Goal: Transaction & Acquisition: Purchase product/service

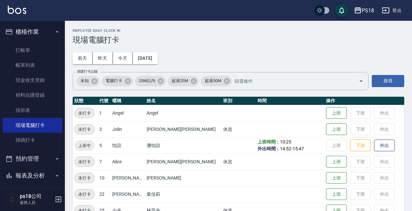
scroll to position [162, 0]
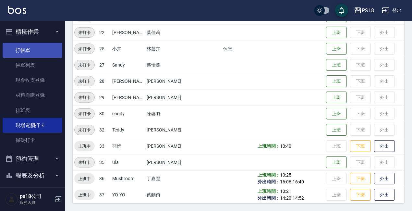
click at [26, 52] on link "打帳單" at bounding box center [33, 50] width 60 height 15
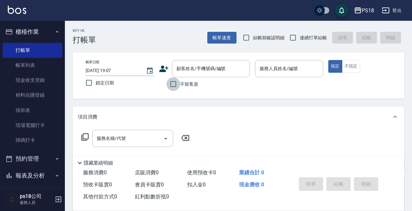
click at [175, 85] on input "不留客資" at bounding box center [173, 84] width 14 height 14
checkbox input "true"
click at [291, 40] on input "連續打單結帳" at bounding box center [293, 38] width 14 height 14
checkbox input "true"
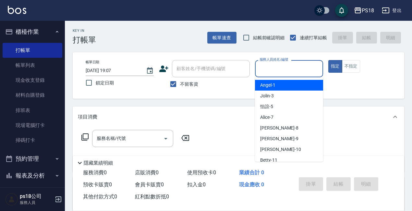
click at [276, 65] on input "服務人員姓名/編號" at bounding box center [289, 68] width 62 height 11
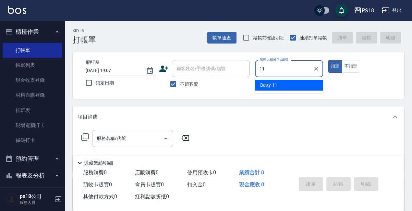
type input "11"
type button "true"
type input "Betty-11"
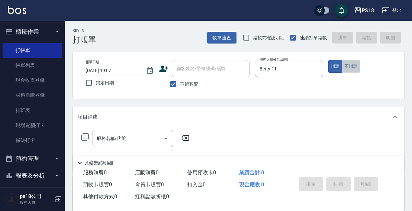
click at [352, 67] on button "不指定" at bounding box center [351, 66] width 18 height 13
click at [86, 136] on icon at bounding box center [85, 137] width 8 height 8
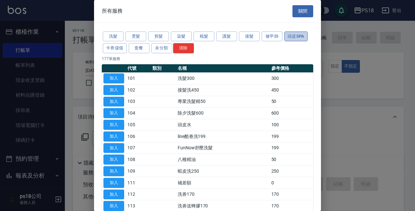
click at [292, 36] on button "頭皮SPA" at bounding box center [296, 36] width 23 height 10
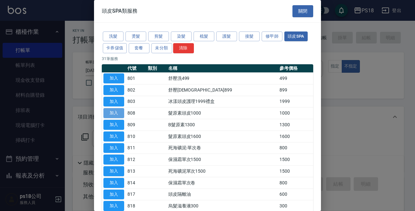
click at [108, 111] on button "加入" at bounding box center [114, 113] width 21 height 10
type input "髮原素頭皮1000(808)"
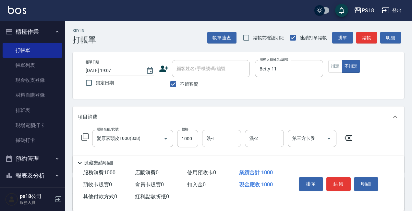
click at [218, 138] on input "洗-1" at bounding box center [221, 138] width 33 height 11
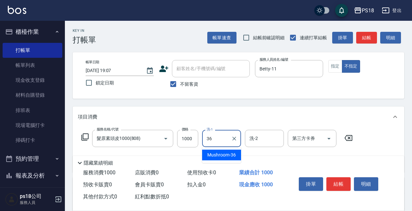
type input "Mushroom-36"
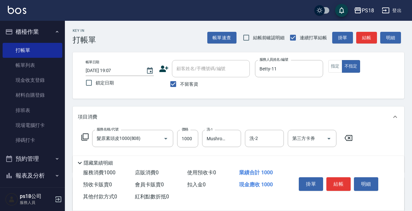
click at [86, 137] on icon at bounding box center [85, 137] width 8 height 8
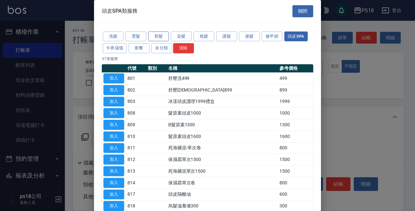
click at [157, 38] on button "剪髮" at bounding box center [158, 36] width 21 height 10
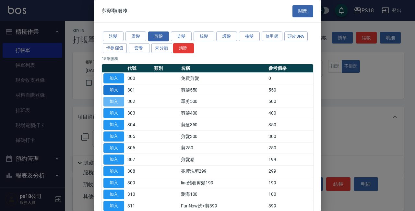
drag, startPoint x: 120, startPoint y: 100, endPoint x: 104, endPoint y: 89, distance: 19.2
click at [120, 100] on button "加入" at bounding box center [114, 102] width 21 height 10
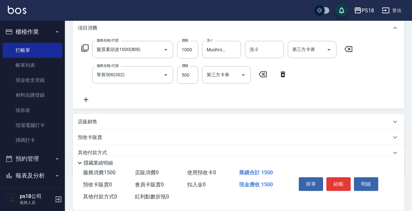
scroll to position [116, 0]
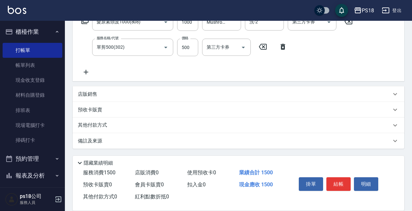
click at [99, 141] on p "備註及來源" at bounding box center [90, 141] width 24 height 7
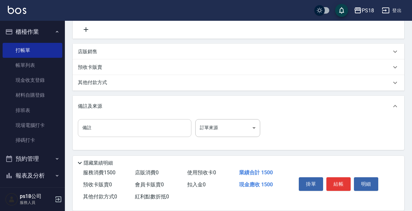
scroll to position [160, 0]
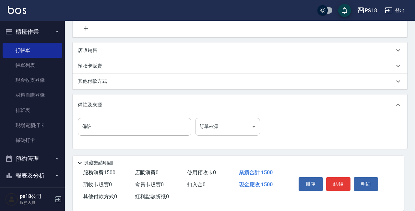
click at [254, 128] on body "PS18 登出 櫃檯作業 打帳單 帳單列表 現金收支登錄 材料自購登錄 排班表 現場電腦打卡 掃碼打卡 預約管理 預約管理 單日預約紀錄 單週預約紀錄 報表及…" at bounding box center [207, 25] width 415 height 371
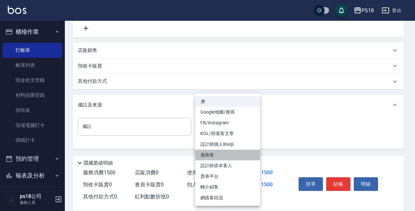
click at [217, 155] on li "過路客" at bounding box center [227, 155] width 65 height 11
type input "過路客"
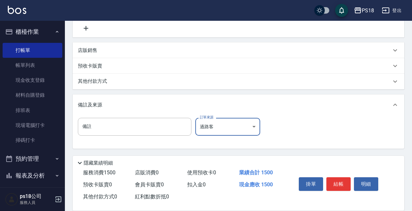
click at [334, 182] on button "結帳" at bounding box center [338, 184] width 24 height 14
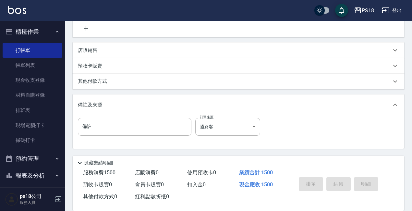
type input "[DATE] 19:08"
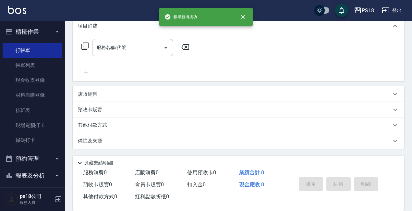
scroll to position [0, 0]
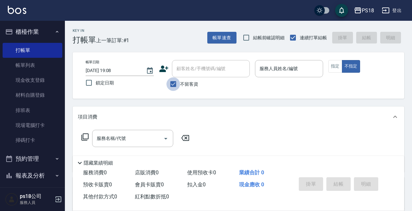
drag, startPoint x: 173, startPoint y: 85, endPoint x: 189, endPoint y: 74, distance: 19.4
click at [173, 85] on input "不留客資" at bounding box center [173, 84] width 14 height 14
checkbox input "false"
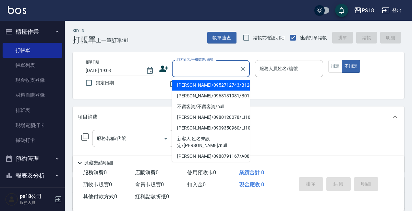
click at [195, 71] on input "顧客姓名/手機號碼/編號" at bounding box center [206, 68] width 62 height 11
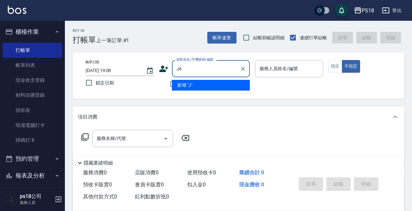
type input "J"
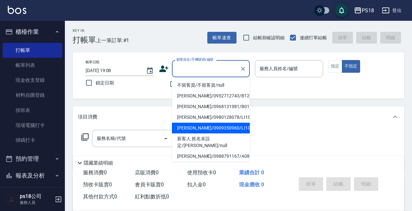
click at [183, 67] on input "顧客姓名/手機號碼/編號" at bounding box center [206, 68] width 62 height 11
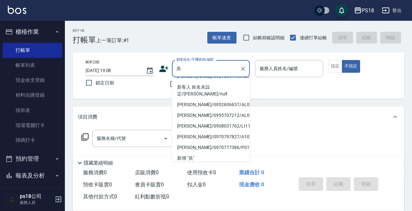
scroll to position [152, 0]
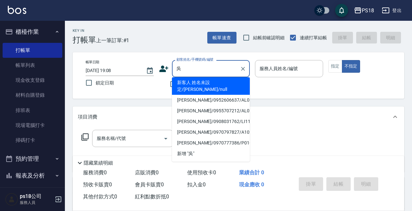
click at [188, 71] on input "吳" at bounding box center [206, 68] width 62 height 11
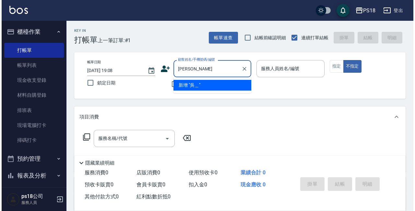
scroll to position [0, 0]
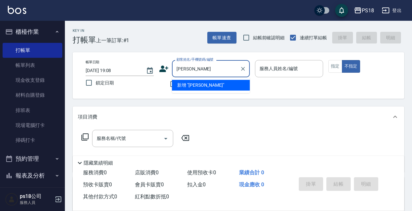
click at [212, 63] on input "[PERSON_NAME]" at bounding box center [206, 68] width 62 height 11
type input "吳"
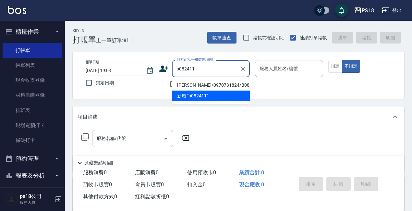
click at [224, 87] on li "[PERSON_NAME]/0970731824/B082411" at bounding box center [211, 85] width 78 height 11
type input "[PERSON_NAME]/0970731824/B082411"
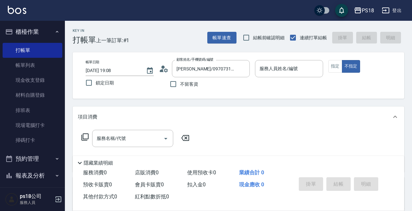
click at [163, 68] on circle at bounding box center [163, 67] width 3 height 3
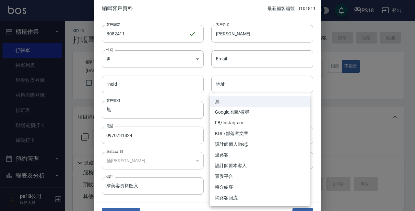
click at [303, 134] on body "PS18 登出 櫃檯作業 打帳單 帳單列表 現金收支登錄 材料自購登錄 排班表 現場電腦打卡 掃碼打卡 預約管理 預約管理 單日預約紀錄 單週預約紀錄 報表及…" at bounding box center [207, 158] width 415 height 317
click at [228, 163] on li "設計師原本客人" at bounding box center [260, 165] width 100 height 11
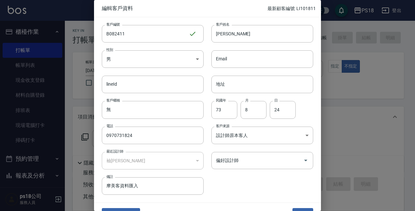
type input "設計師原本客人"
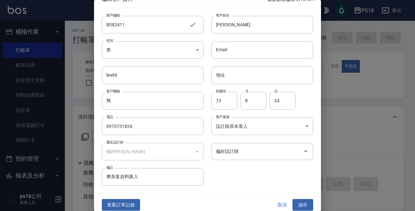
scroll to position [14, 0]
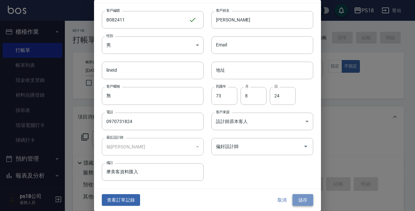
click at [299, 196] on button "儲存" at bounding box center [303, 200] width 21 height 12
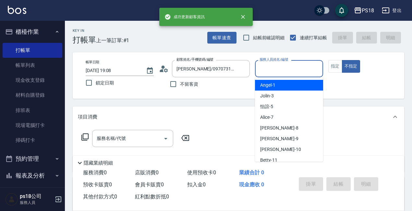
click at [287, 69] on input "服務人員姓名/編號" at bounding box center [289, 68] width 62 height 11
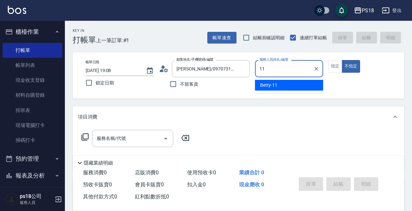
type input "11"
type button "false"
type input "Betty-11"
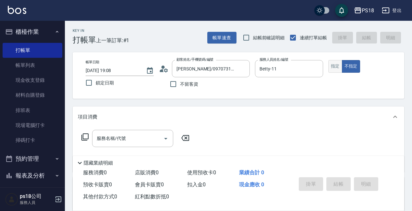
click at [334, 68] on button "指定" at bounding box center [335, 66] width 14 height 13
click at [85, 135] on icon at bounding box center [85, 137] width 8 height 8
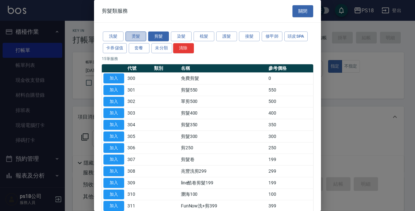
click at [139, 36] on button "燙髮" at bounding box center [136, 36] width 21 height 10
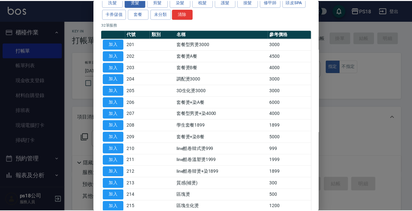
scroll to position [97, 0]
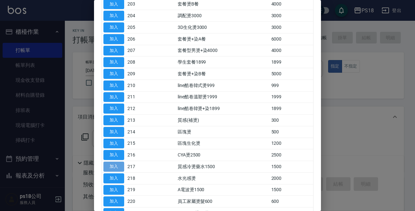
click at [107, 168] on button "加入" at bounding box center [114, 167] width 21 height 10
type input "質感冷燙藥水1500(217)"
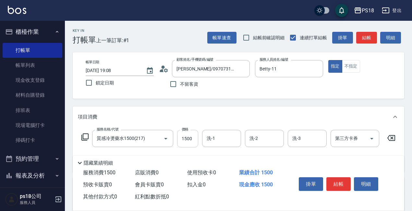
click at [193, 140] on input "1500" at bounding box center [187, 139] width 21 height 18
type input "2500"
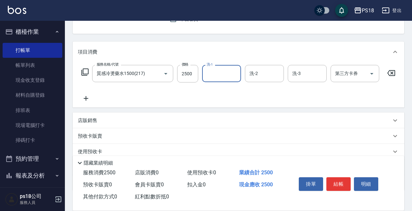
scroll to position [0, 0]
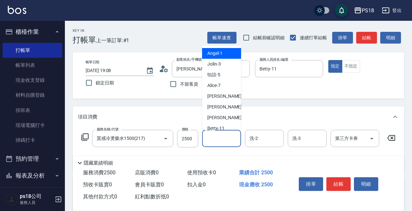
click at [211, 140] on input "洗-1" at bounding box center [221, 138] width 33 height 11
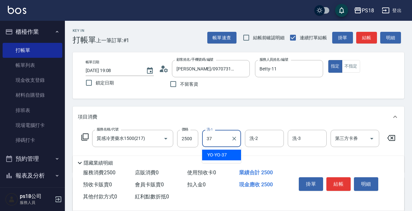
type input "YO-YO-37"
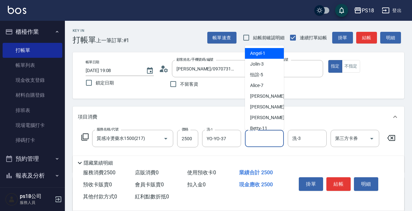
click at [269, 139] on input "洗-2" at bounding box center [264, 138] width 33 height 11
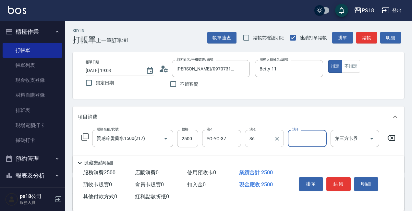
type input "Mushroom-36"
type input "Betty-11"
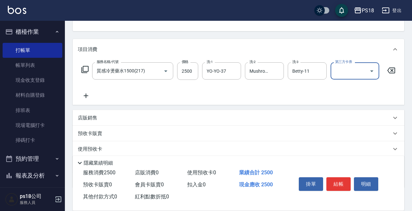
scroll to position [112, 0]
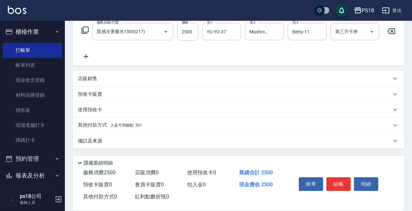
click at [93, 141] on p "備註及來源" at bounding box center [90, 141] width 24 height 7
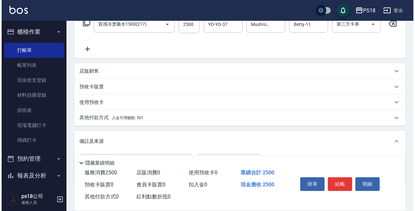
scroll to position [156, 0]
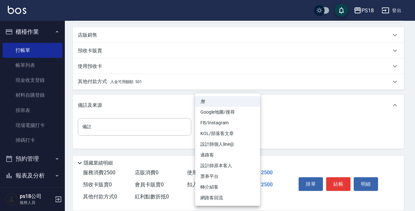
click at [253, 128] on body "PS18 登出 櫃檯作業 打帳單 帳單列表 現金收支登錄 材料自購登錄 排班表 現場電腦打卡 掃碼打卡 預約管理 預約管理 單日預約紀錄 單週預約紀錄 報表及…" at bounding box center [207, 30] width 415 height 361
click at [223, 165] on li "設計師原本客人" at bounding box center [227, 165] width 65 height 11
type input "設計師原本客人"
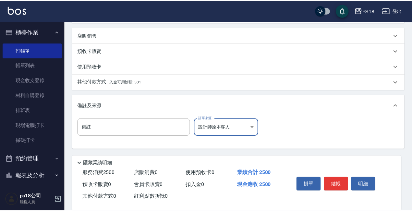
scroll to position [150, 0]
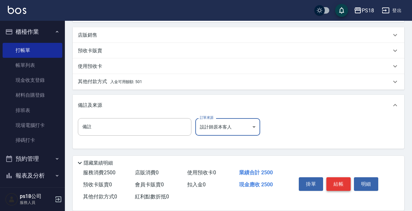
click at [344, 183] on button "結帳" at bounding box center [338, 184] width 24 height 14
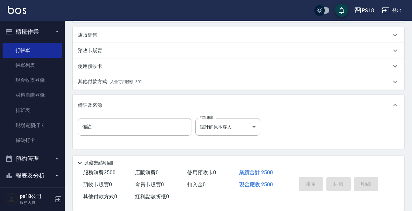
type input "[DATE] 19:12"
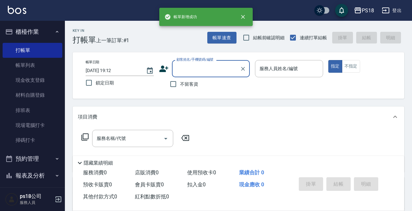
scroll to position [0, 0]
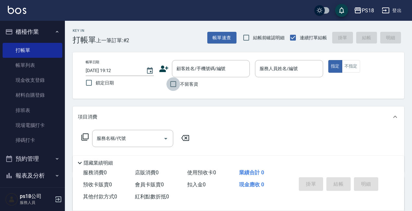
click at [170, 87] on input "不留客資" at bounding box center [173, 84] width 14 height 14
checkbox input "true"
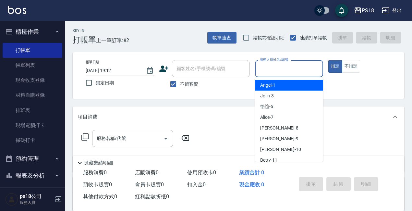
click at [294, 69] on input "服務人員姓名/編號" at bounding box center [289, 68] width 62 height 11
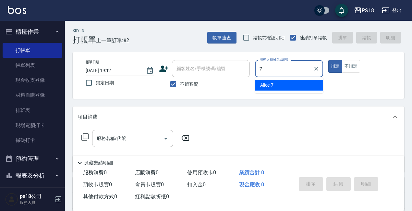
type input "Alice-7"
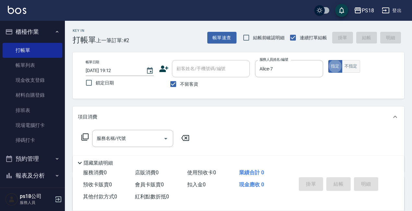
click at [351, 64] on button "不指定" at bounding box center [351, 66] width 18 height 13
click at [86, 135] on icon at bounding box center [85, 137] width 8 height 8
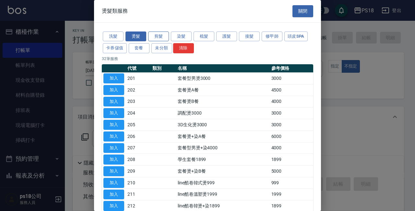
click at [154, 35] on button "剪髮" at bounding box center [158, 36] width 21 height 10
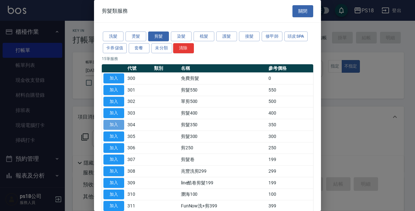
click at [110, 128] on button "加入" at bounding box center [114, 125] width 21 height 10
type input "剪髮350(304)"
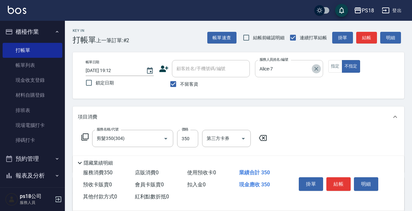
click at [314, 70] on icon "Clear" at bounding box center [316, 69] width 6 height 6
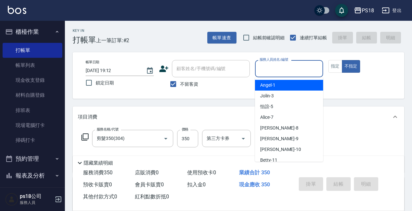
click at [289, 73] on input "服務人員姓名/編號" at bounding box center [289, 68] width 62 height 11
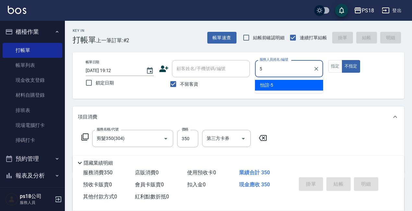
type input "怡諠-5"
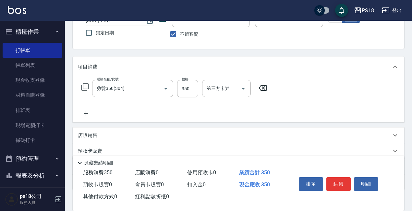
scroll to position [91, 0]
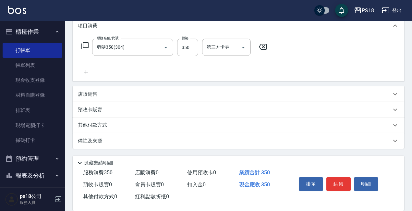
drag, startPoint x: 86, startPoint y: 144, endPoint x: 70, endPoint y: 153, distance: 18.0
click at [86, 144] on div "備註及來源" at bounding box center [239, 141] width 332 height 16
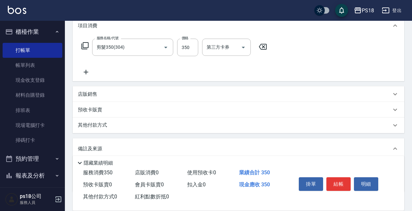
scroll to position [135, 0]
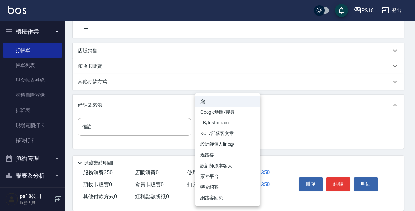
click at [253, 127] on body "PS18 登出 櫃檯作業 打帳單 帳單列表 現金收支登錄 材料自購登錄 排班表 現場電腦打卡 掃碼打卡 預約管理 預約管理 單日預約紀錄 單週預約紀錄 報表及…" at bounding box center [207, 38] width 415 height 346
click at [213, 154] on li "過路客" at bounding box center [227, 155] width 65 height 11
type input "過路客"
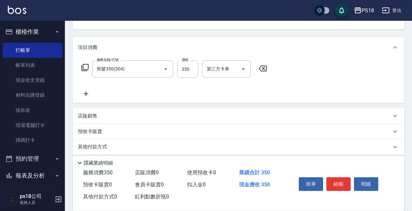
scroll to position [70, 0]
drag, startPoint x: 340, startPoint y: 180, endPoint x: 327, endPoint y: 174, distance: 14.4
click at [341, 180] on button "結帳" at bounding box center [338, 184] width 24 height 14
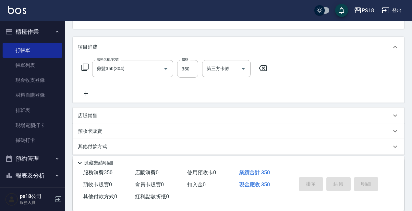
type input "[DATE] 19:13"
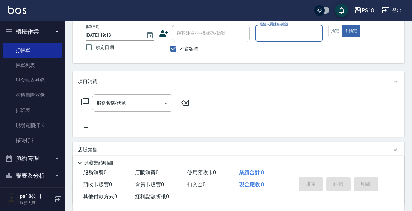
scroll to position [0, 0]
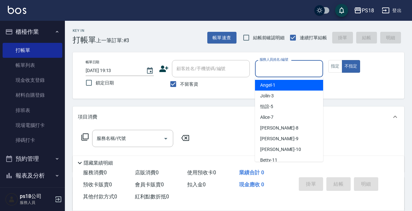
click at [284, 67] on input "服務人員姓名/編號" at bounding box center [289, 68] width 62 height 11
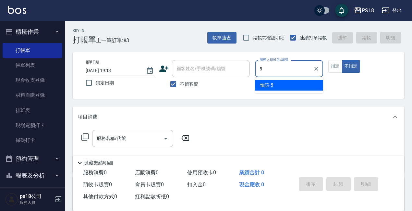
type input "怡諠-5"
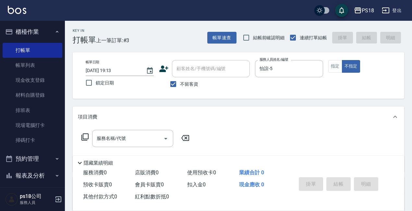
click at [84, 138] on icon at bounding box center [85, 137] width 8 height 8
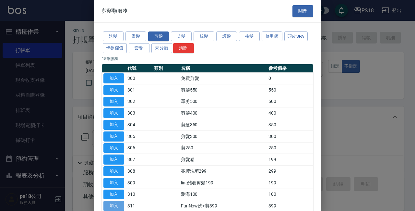
click at [116, 203] on button "加入" at bounding box center [114, 206] width 21 height 10
type input "FunNow洗+剪399(311)"
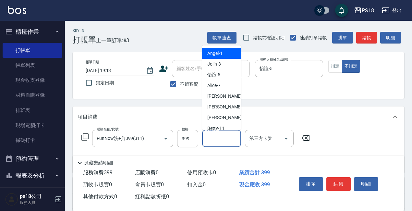
click at [215, 135] on input "其他-1" at bounding box center [221, 138] width 33 height 11
click at [285, 140] on icon "Open" at bounding box center [286, 139] width 8 height 8
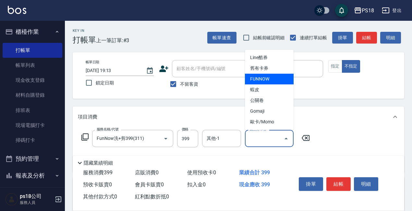
drag, startPoint x: 265, startPoint y: 80, endPoint x: 265, endPoint y: 84, distance: 4.2
click at [265, 80] on span "FUNNOW" at bounding box center [269, 79] width 49 height 11
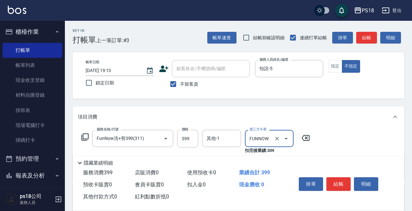
type input "FUNNOW"
